Goal: Task Accomplishment & Management: Complete application form

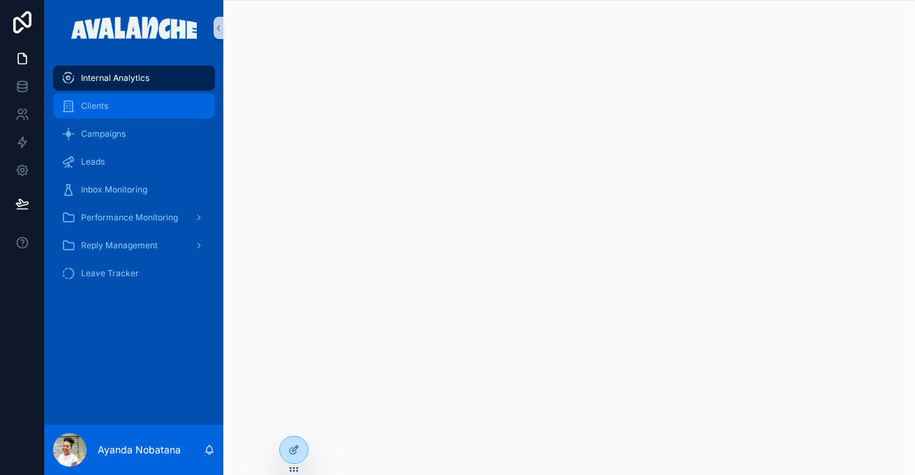
click at [163, 96] on div "Clients" at bounding box center [133, 106] width 145 height 22
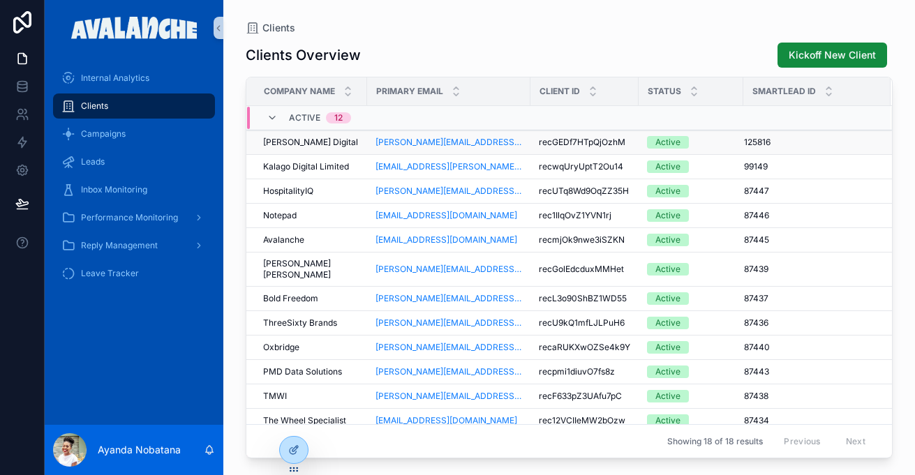
click at [297, 139] on span "[PERSON_NAME] Digital" at bounding box center [310, 142] width 95 height 11
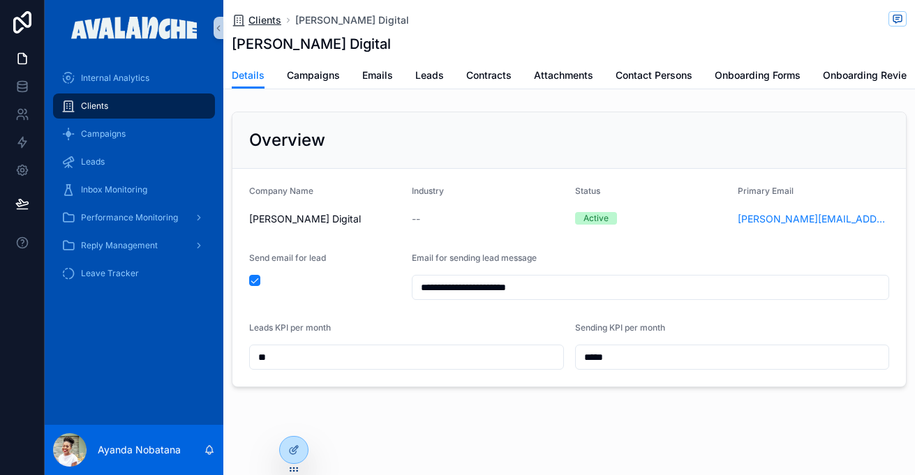
click at [269, 21] on span "Clients" at bounding box center [264, 20] width 33 height 14
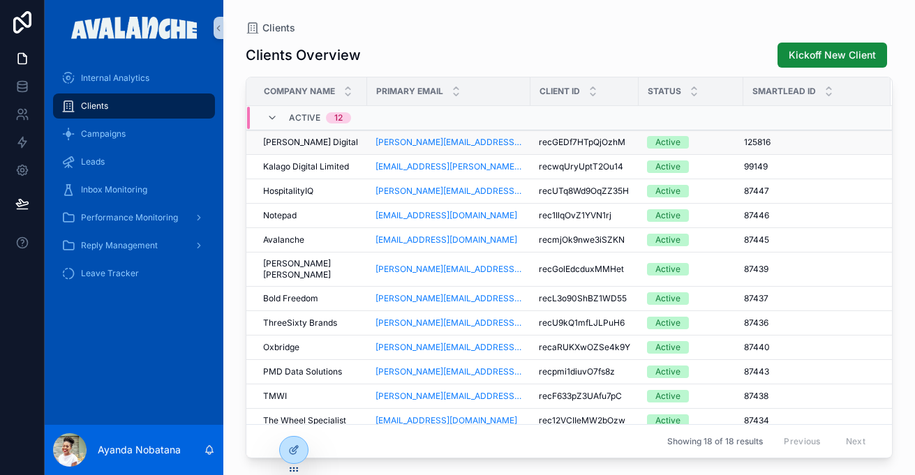
click at [300, 142] on span "[PERSON_NAME] Digital" at bounding box center [310, 142] width 95 height 11
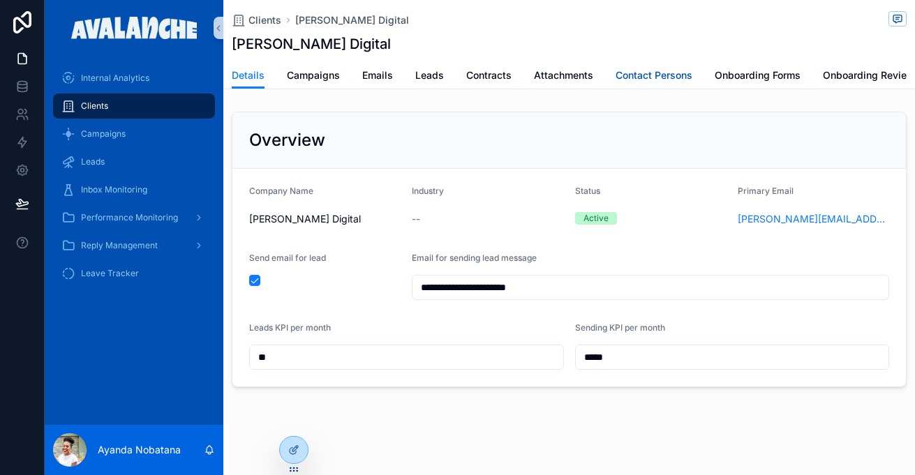
click at [686, 75] on span "Contact Persons" at bounding box center [653, 75] width 77 height 14
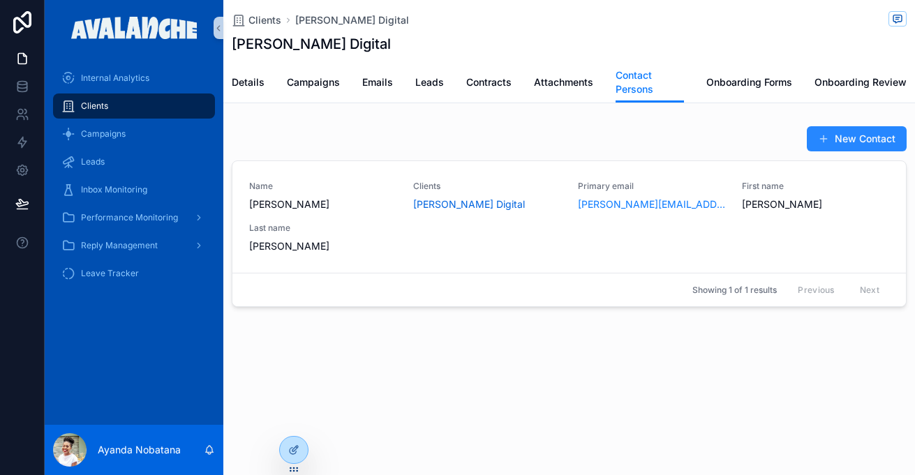
click at [872, 140] on button "New Contact" at bounding box center [857, 138] width 100 height 25
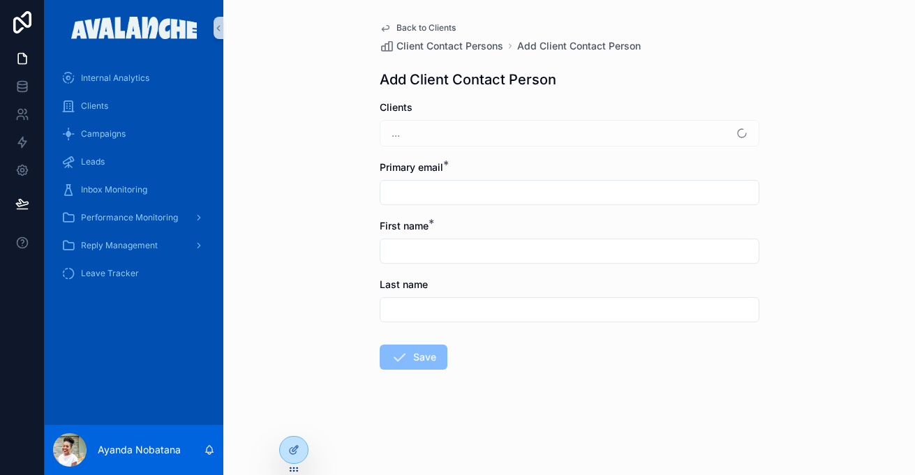
click at [872, 140] on div "Back to Clients Client Contact Persons Add Client Contact Person Add Client Con…" at bounding box center [569, 237] width 692 height 475
click at [451, 44] on span "Client Contact Persons" at bounding box center [449, 46] width 107 height 14
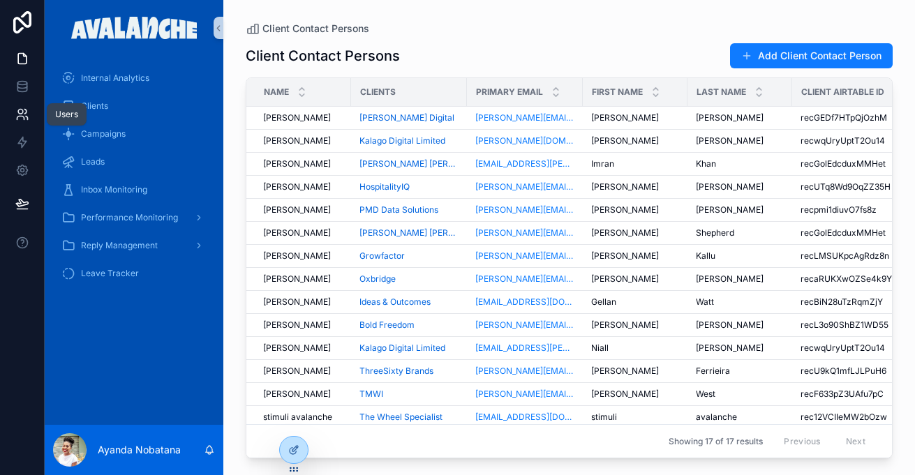
click at [22, 113] on icon at bounding box center [20, 112] width 5 height 5
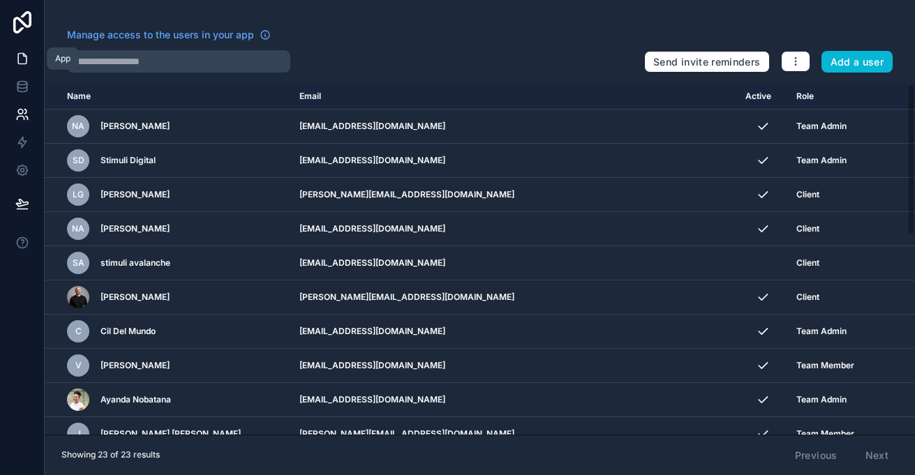
click at [24, 61] on icon at bounding box center [22, 59] width 14 height 14
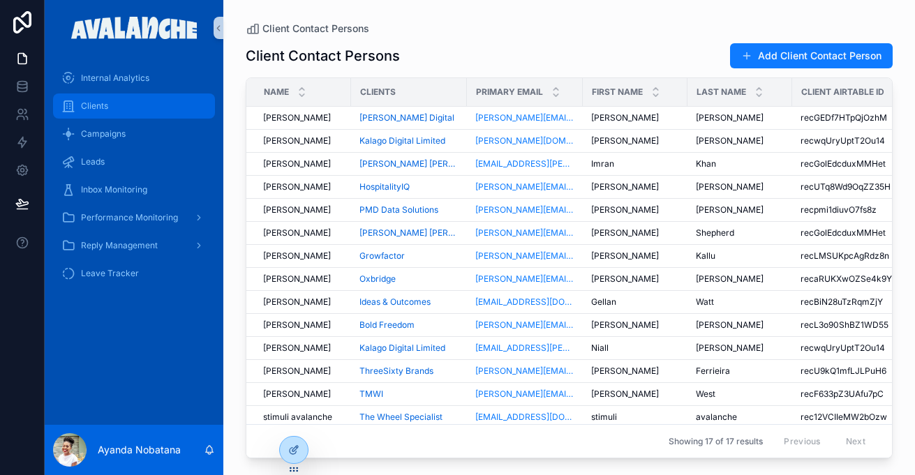
click at [124, 102] on div "Clients" at bounding box center [133, 106] width 145 height 22
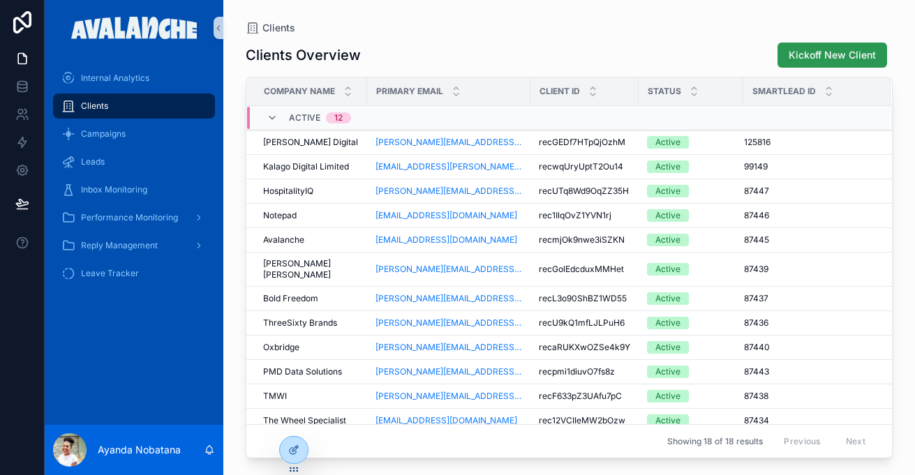
click at [857, 57] on span "Kickoff New Client" at bounding box center [832, 55] width 87 height 14
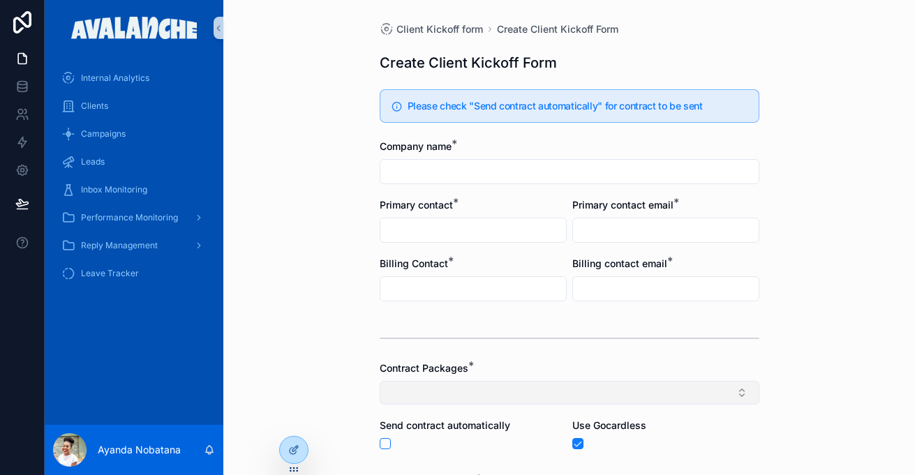
click at [722, 394] on button "Select Button" at bounding box center [570, 393] width 380 height 24
